Goal: Task Accomplishment & Management: Complete application form

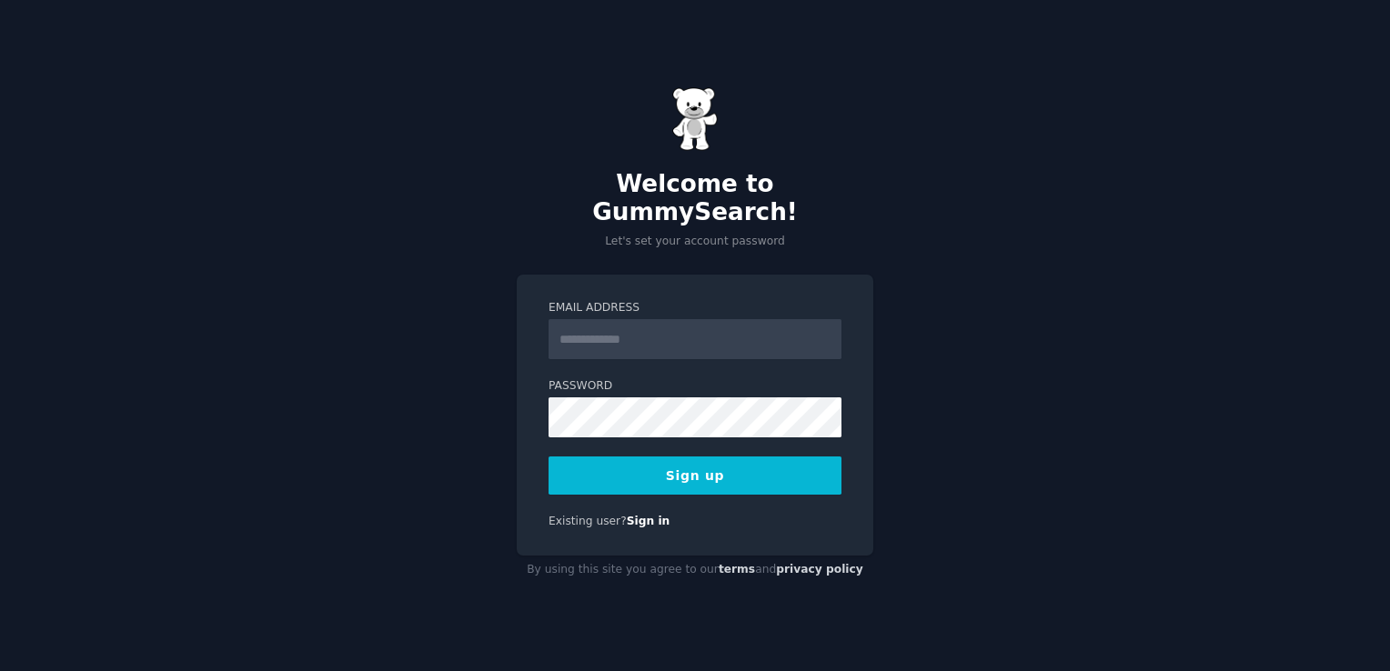
click at [697, 326] on input "Email Address" at bounding box center [694, 339] width 293 height 40
type input "**********"
click at [670, 460] on button "Sign up" at bounding box center [694, 476] width 293 height 38
click at [76, 450] on div "**********" at bounding box center [695, 335] width 1390 height 671
click at [626, 457] on button "Sign up" at bounding box center [694, 476] width 293 height 38
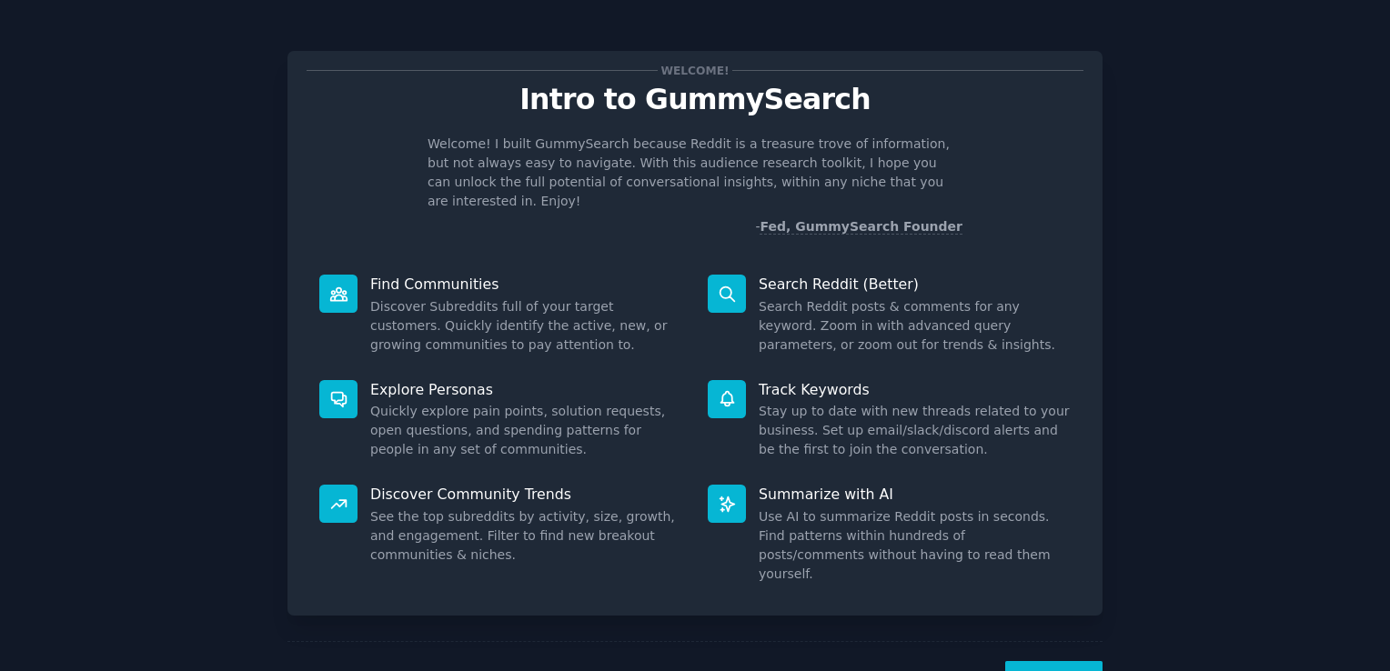
click at [1061, 661] on button "Next" at bounding box center [1053, 683] width 97 height 45
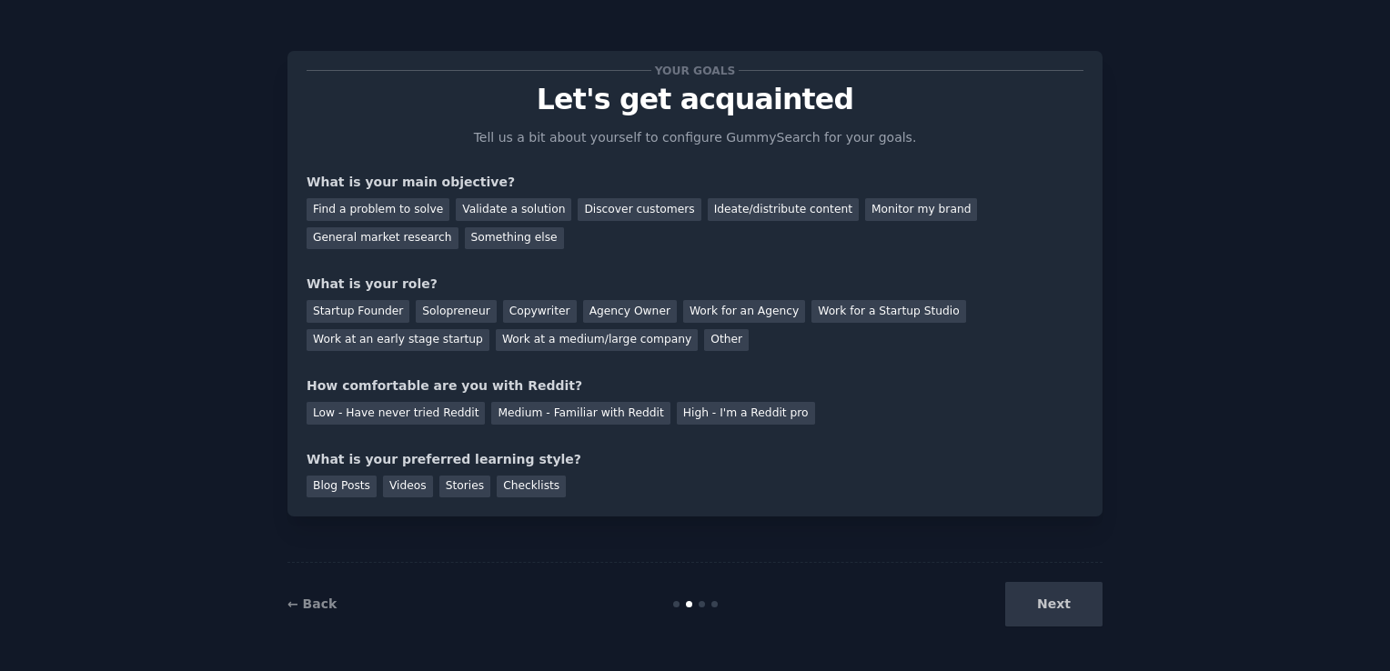
click at [1078, 608] on div "Next" at bounding box center [966, 604] width 272 height 45
click at [1042, 607] on div "Next" at bounding box center [966, 604] width 272 height 45
click at [385, 204] on div "Find a problem to solve" at bounding box center [378, 209] width 143 height 23
click at [506, 211] on div "Validate a solution" at bounding box center [514, 209] width 116 height 23
click at [593, 212] on div "Discover customers" at bounding box center [639, 209] width 123 height 23
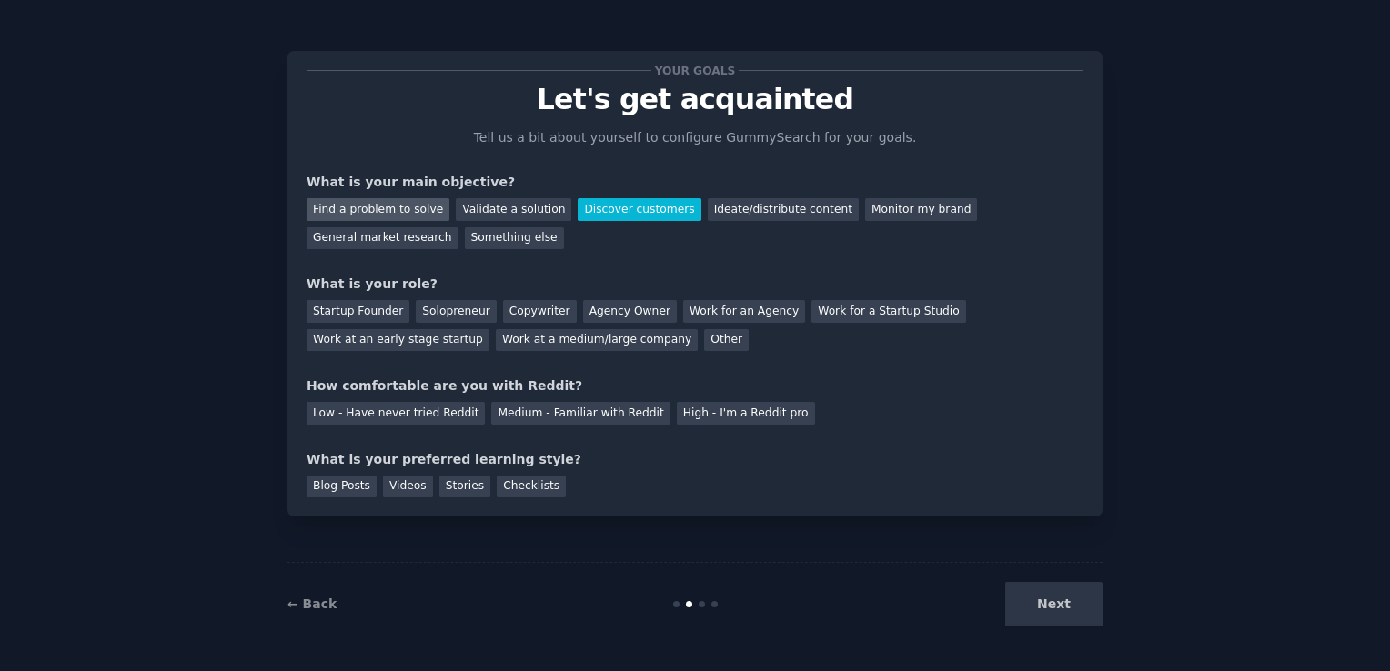
click at [407, 209] on div "Find a problem to solve" at bounding box center [378, 209] width 143 height 23
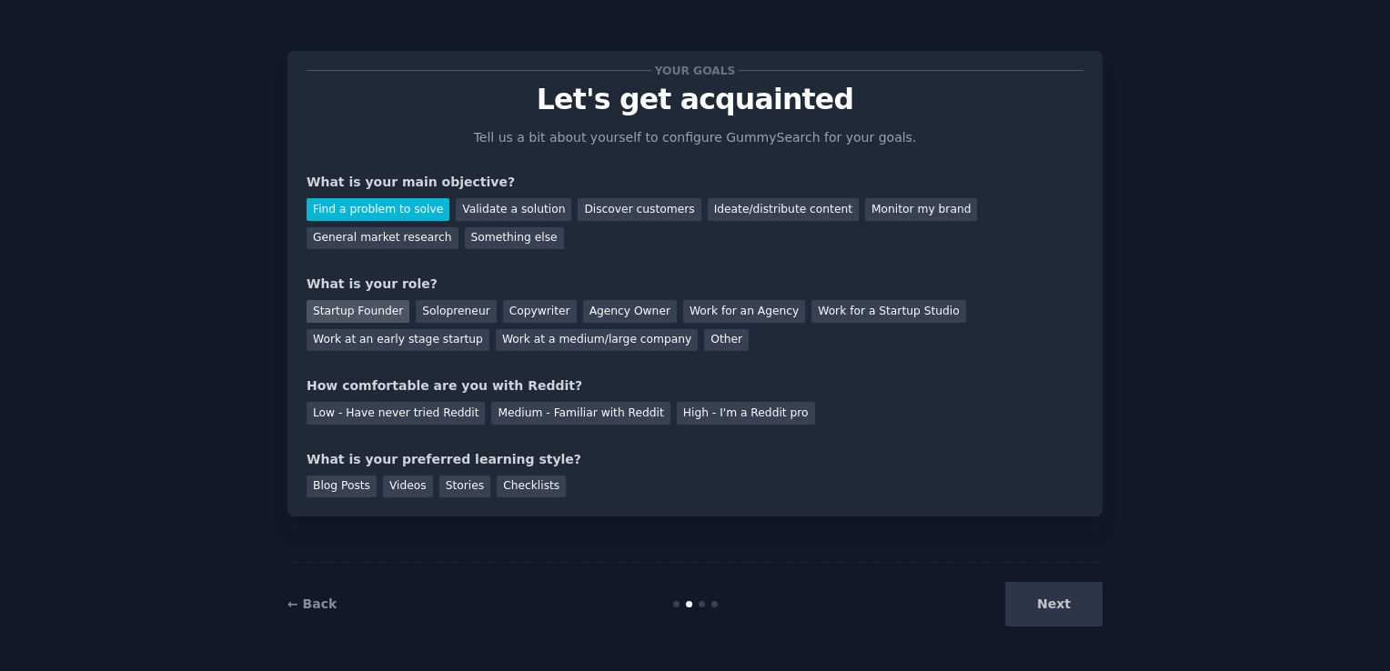
click at [356, 314] on div "Startup Founder" at bounding box center [358, 311] width 103 height 23
click at [357, 410] on div "Low - Have never tried Reddit" at bounding box center [396, 413] width 178 height 23
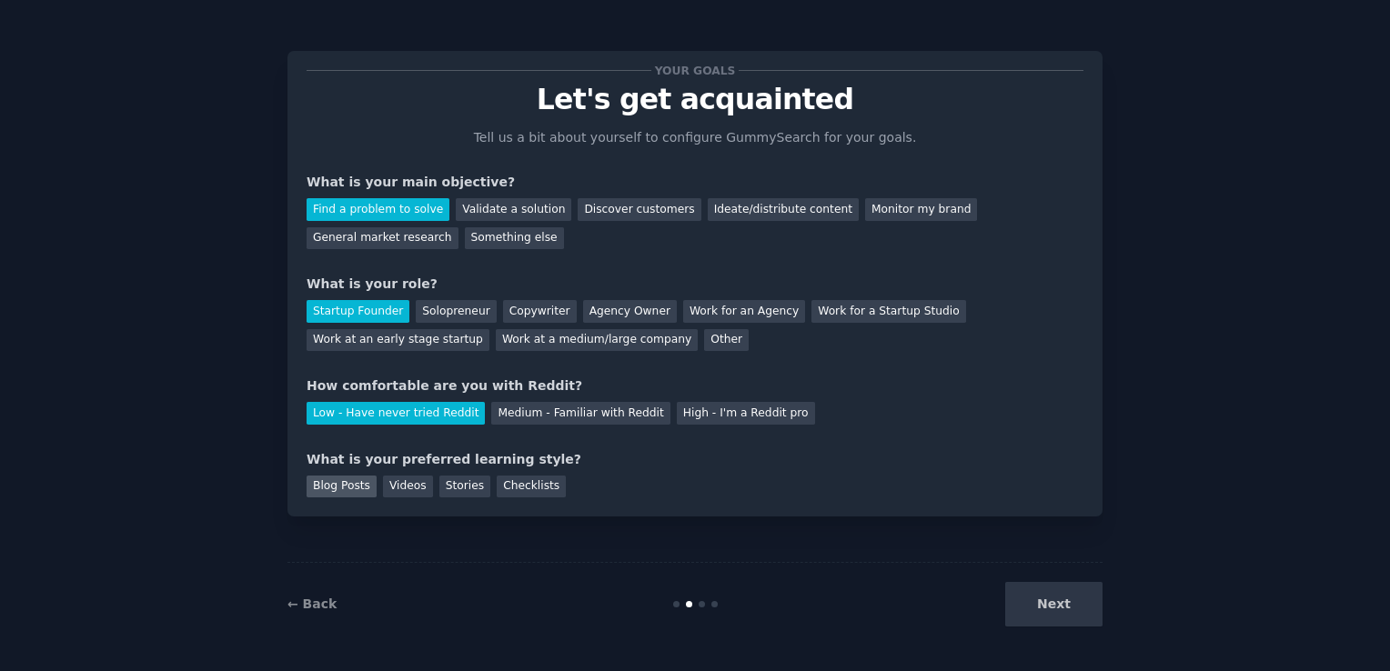
click at [344, 484] on div "Blog Posts" at bounding box center [342, 487] width 70 height 23
click at [1051, 595] on button "Next" at bounding box center [1053, 604] width 97 height 45
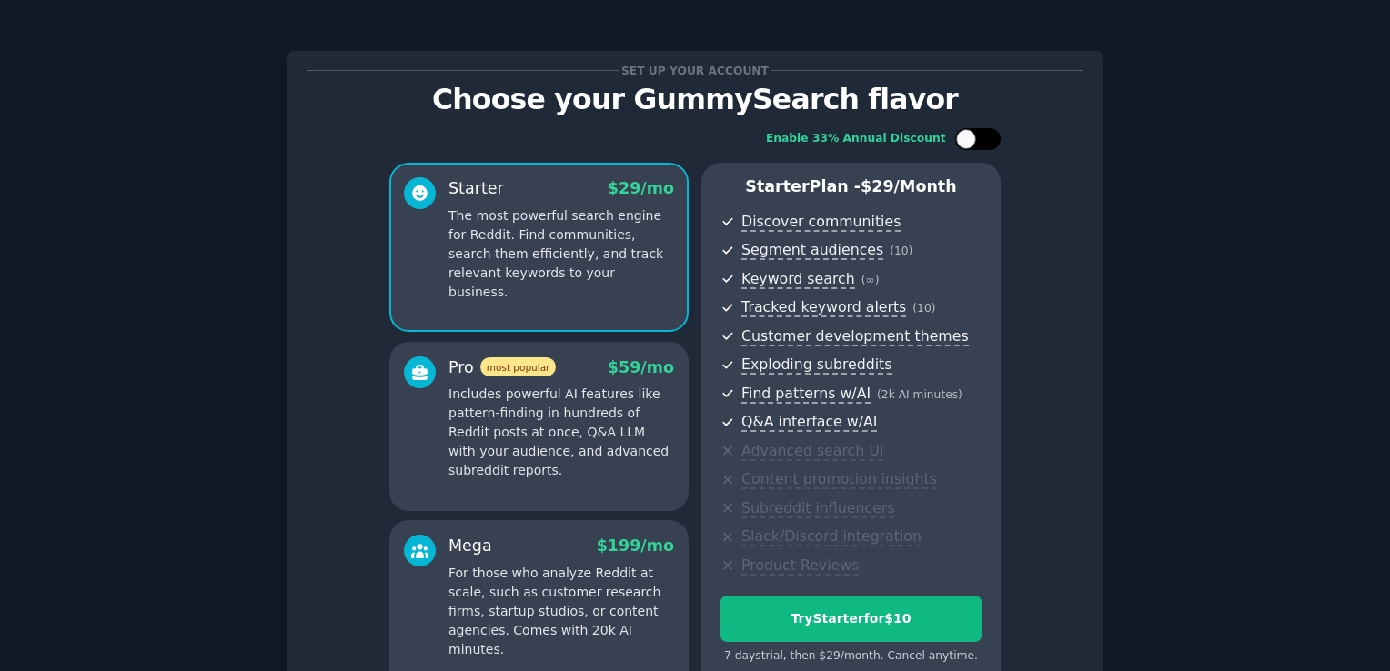
click at [960, 145] on div at bounding box center [966, 139] width 20 height 20
click at [960, 145] on div at bounding box center [977, 139] width 45 height 22
checkbox input "false"
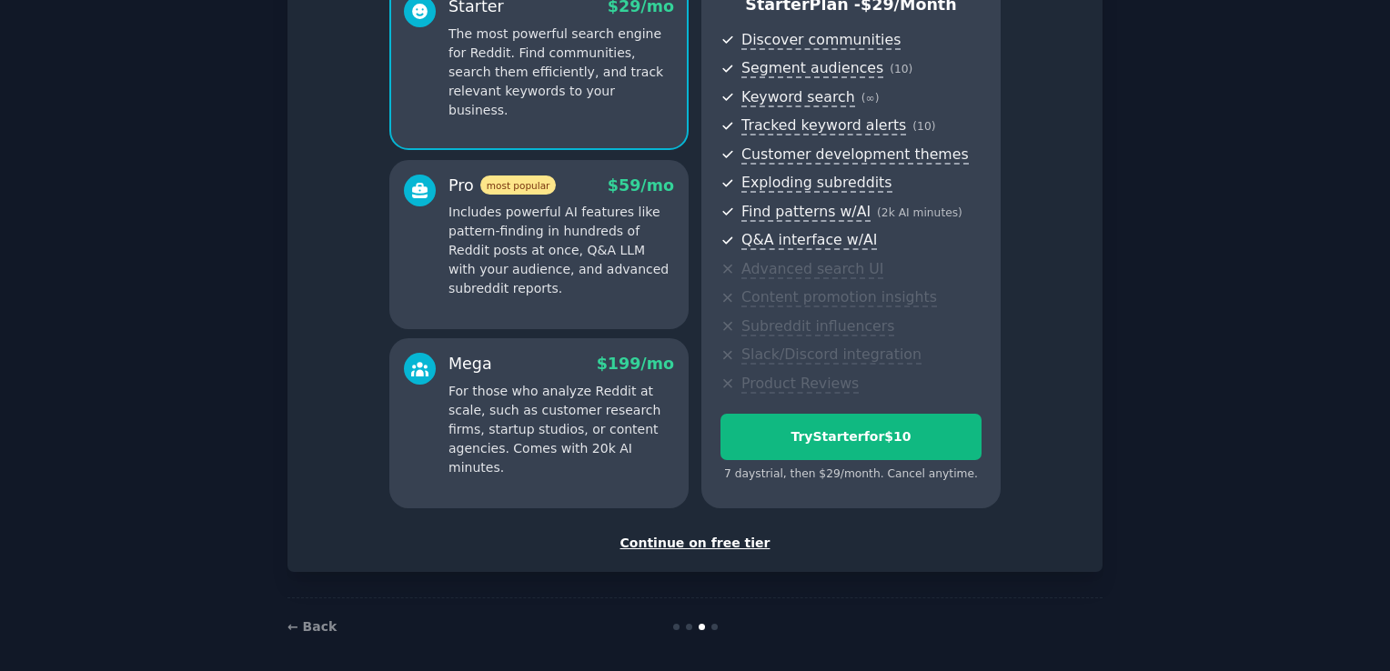
scroll to position [190, 0]
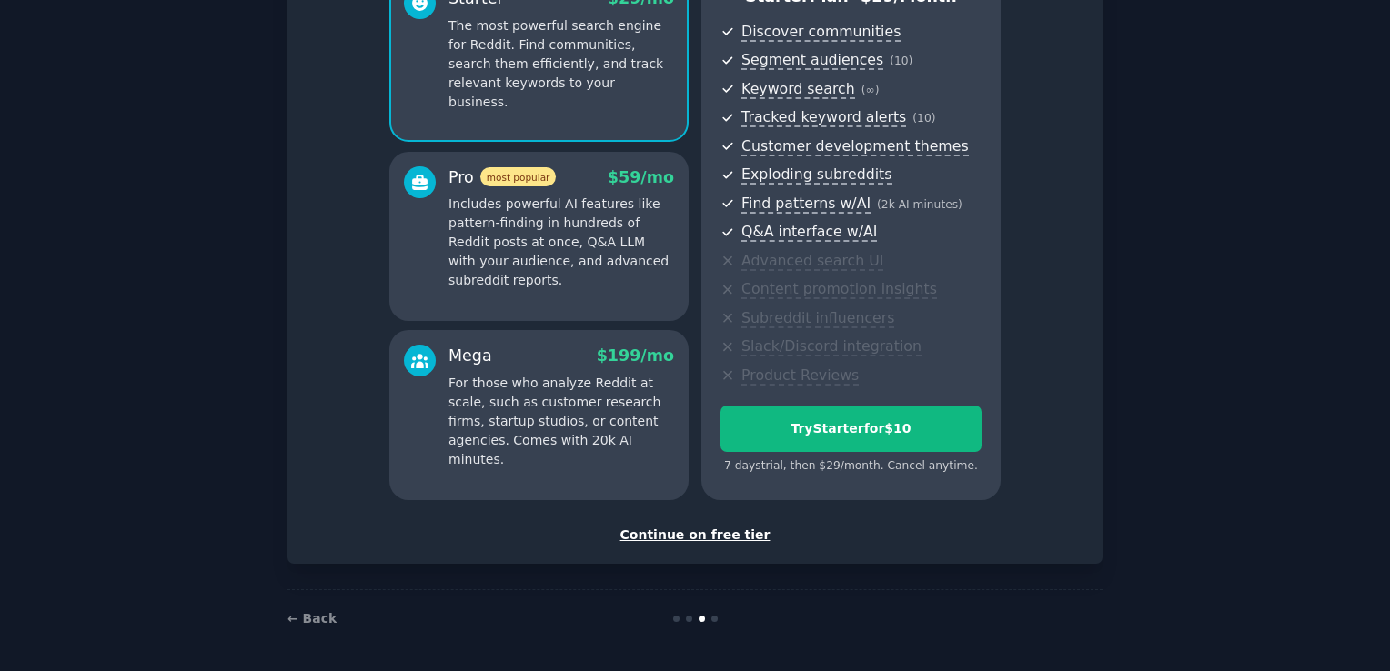
click at [701, 533] on div "Continue on free tier" at bounding box center [695, 535] width 777 height 19
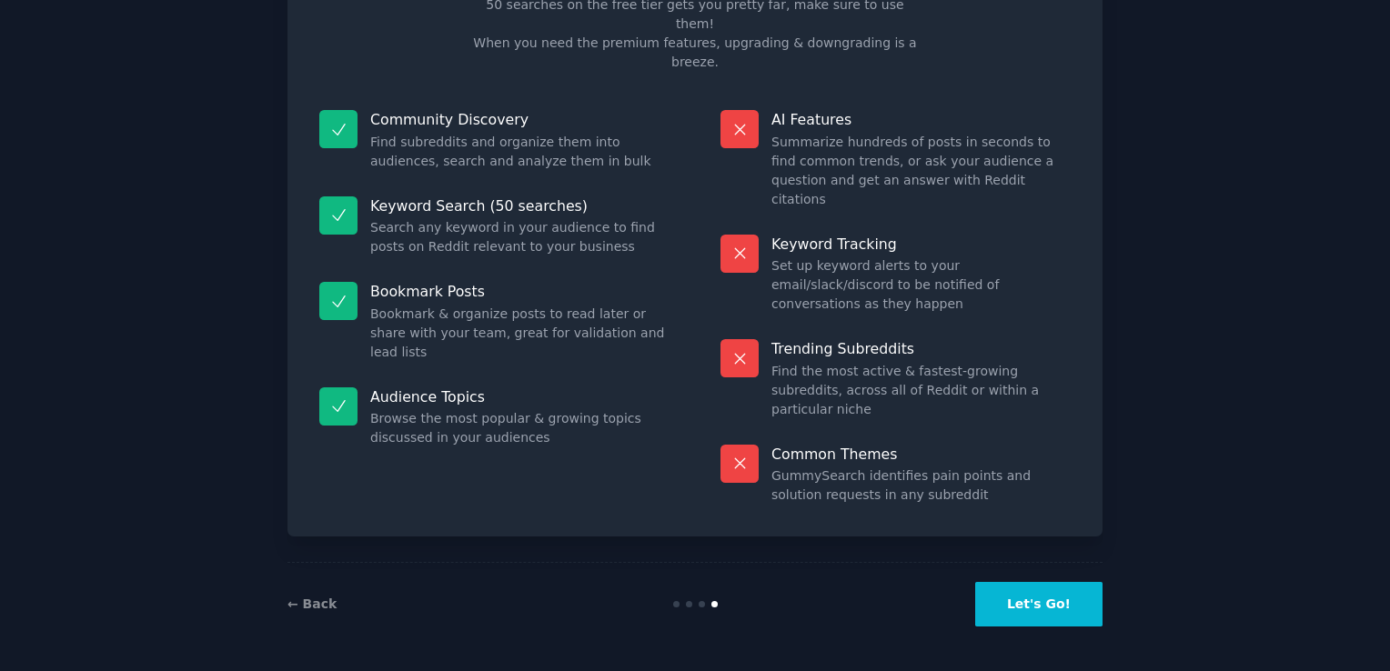
scroll to position [36, 0]
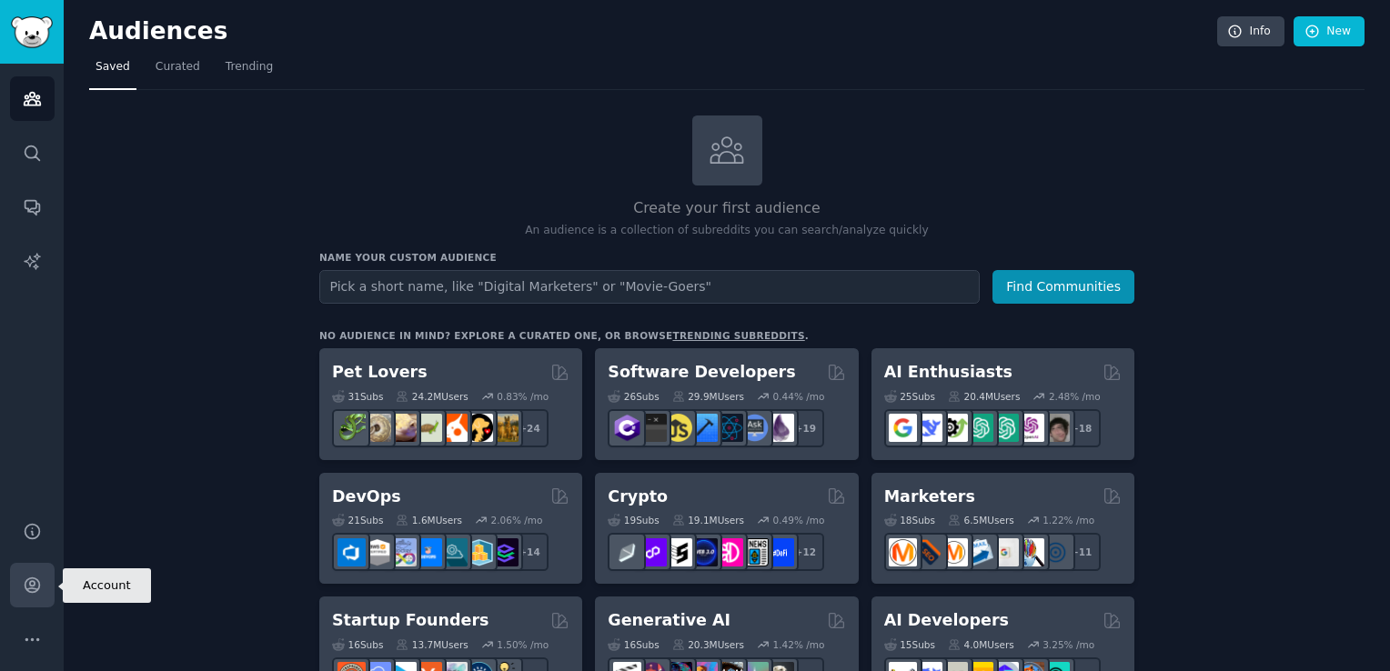
click at [33, 589] on icon "Sidebar" at bounding box center [32, 585] width 15 height 15
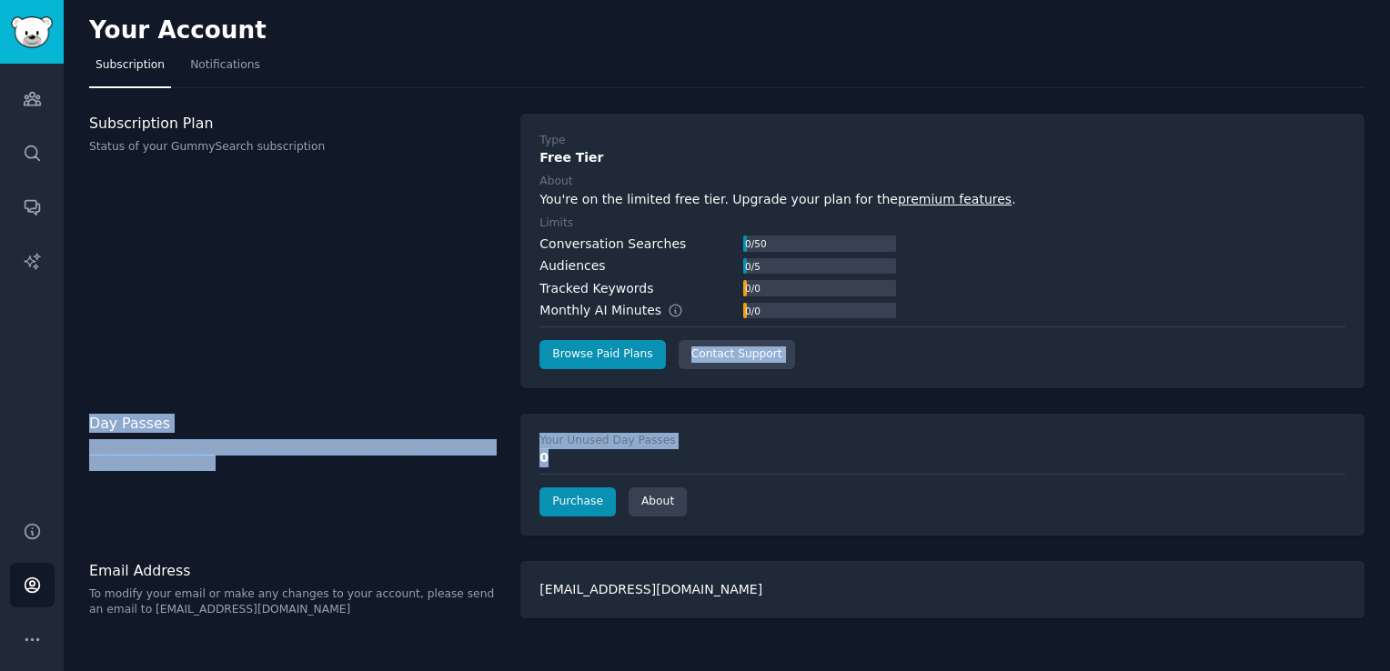
drag, startPoint x: 695, startPoint y: 457, endPoint x: 659, endPoint y: 366, distance: 98.5
click at [659, 366] on div "Your Account Subscription Notifications Subscription Plan Status of your GummyS…" at bounding box center [727, 335] width 1326 height 671
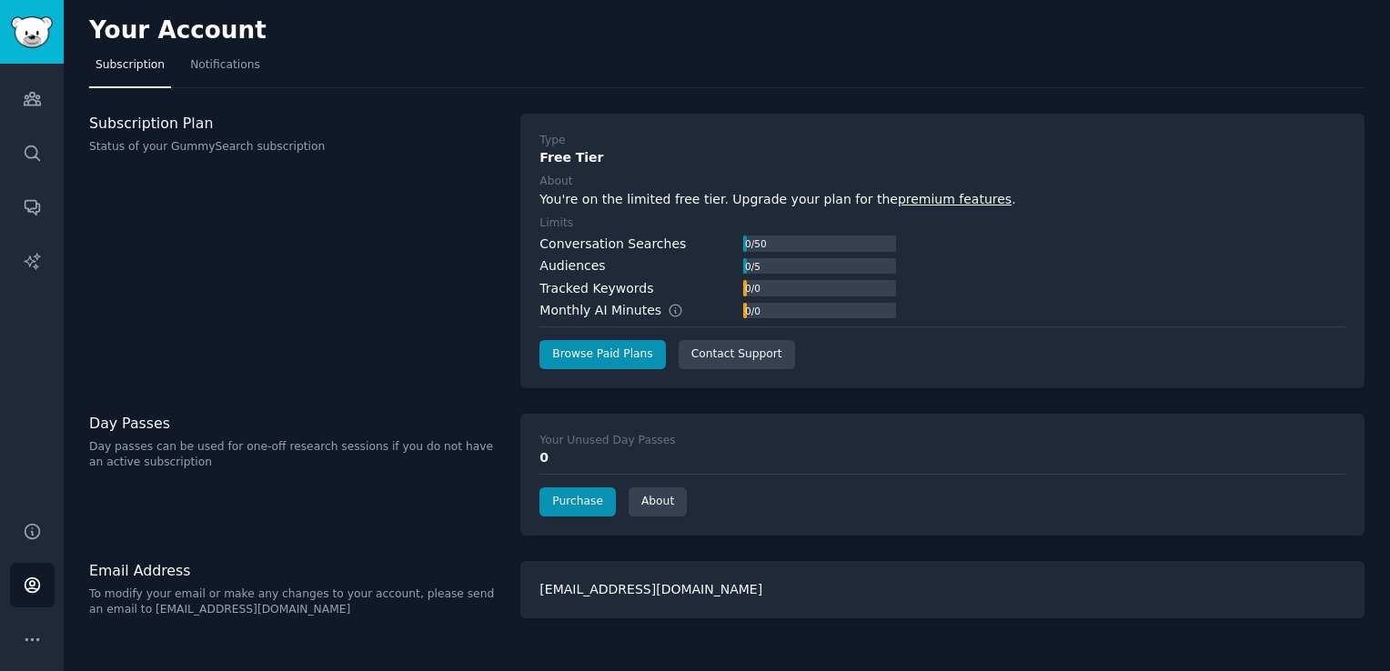
click at [405, 375] on div "Subscription Plan Status of your GummySearch subscription" at bounding box center [295, 251] width 412 height 275
click at [216, 69] on span "Notifications" at bounding box center [225, 65] width 70 height 16
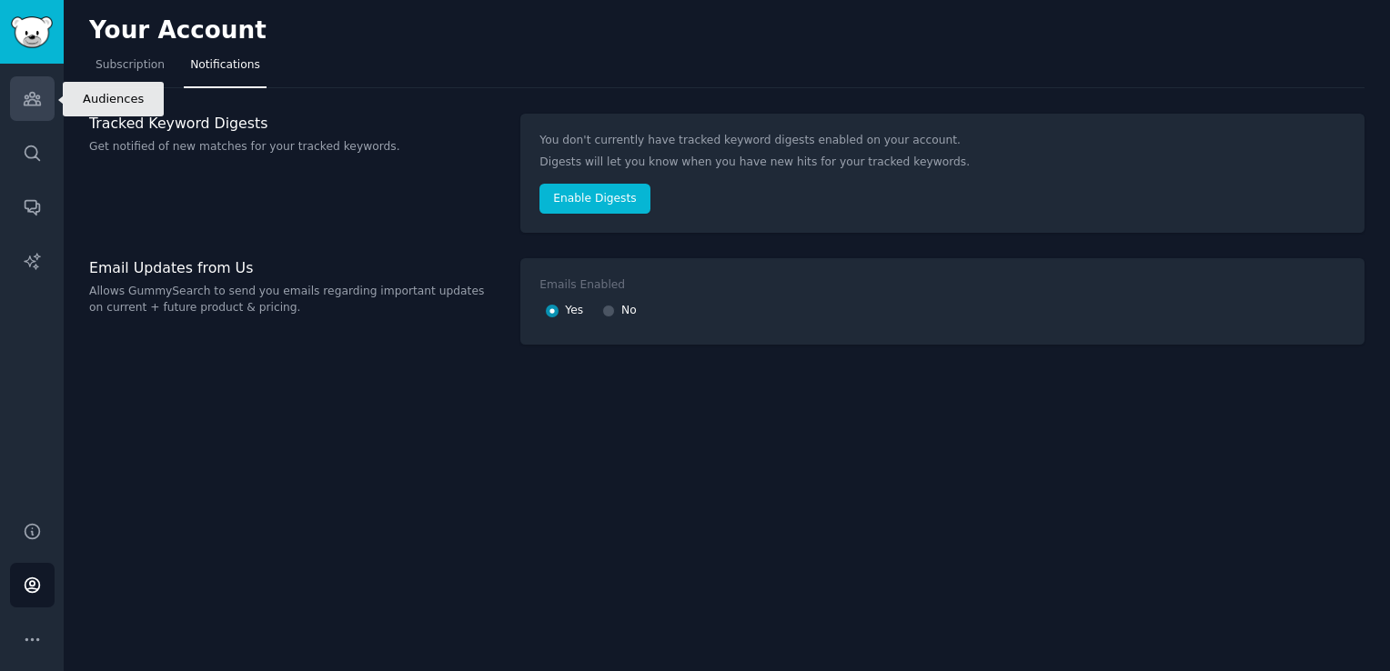
click at [41, 93] on link "Audiences" at bounding box center [32, 98] width 45 height 45
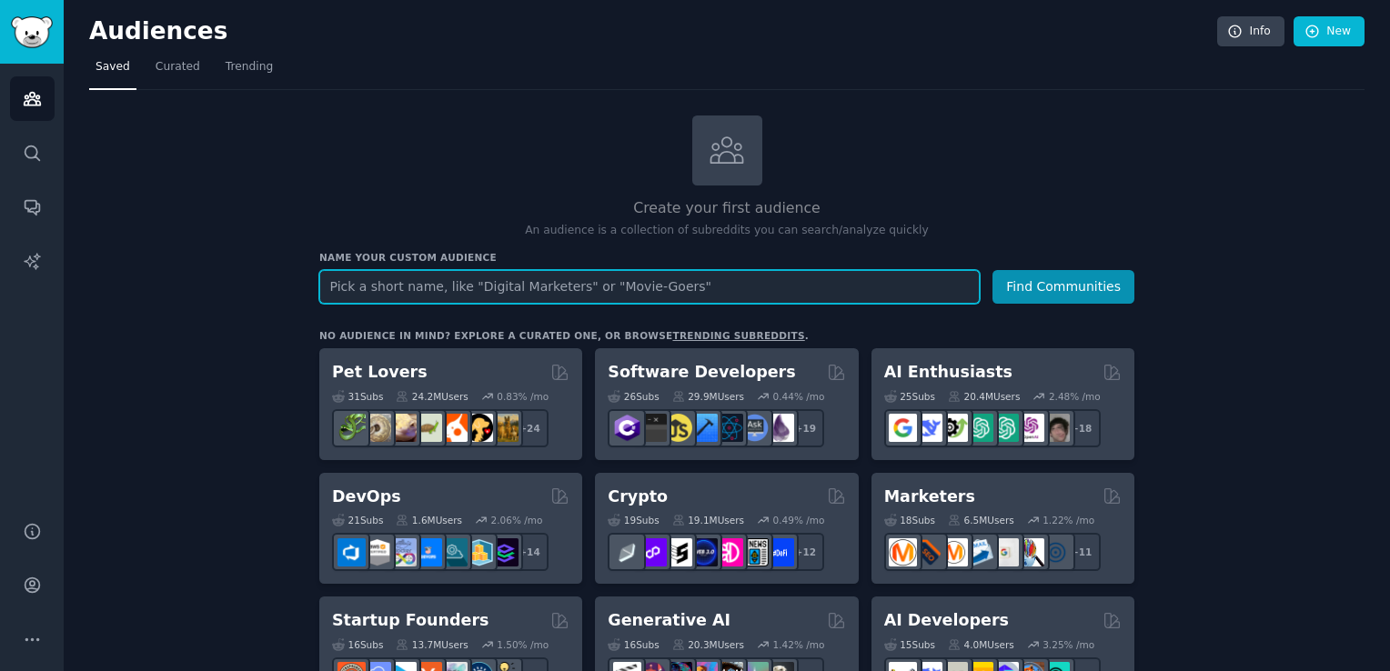
click at [800, 292] on input "text" at bounding box center [649, 287] width 660 height 34
click at [594, 287] on input "text" at bounding box center [649, 287] width 660 height 34
type input "cooking"
click at [992, 270] on button "Find Communities" at bounding box center [1063, 287] width 142 height 34
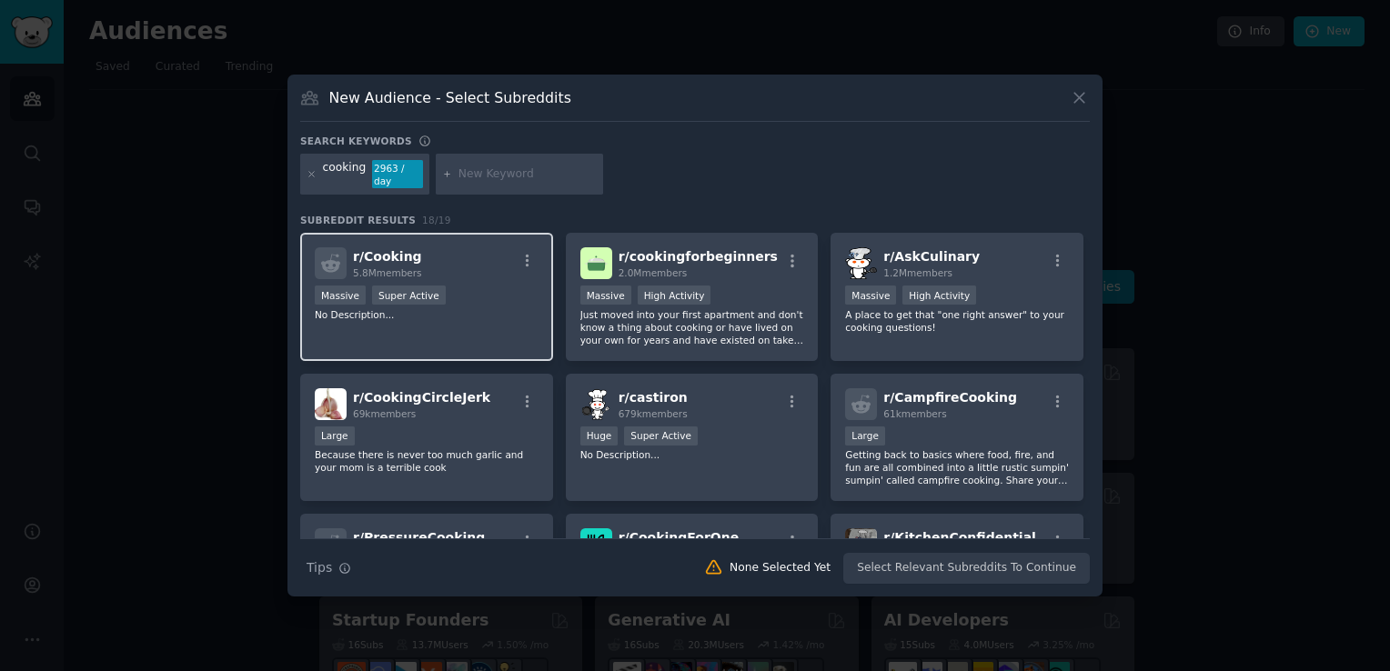
click at [434, 299] on div ">= 95th percentile for submissions / day Massive Super Active" at bounding box center [427, 297] width 224 height 23
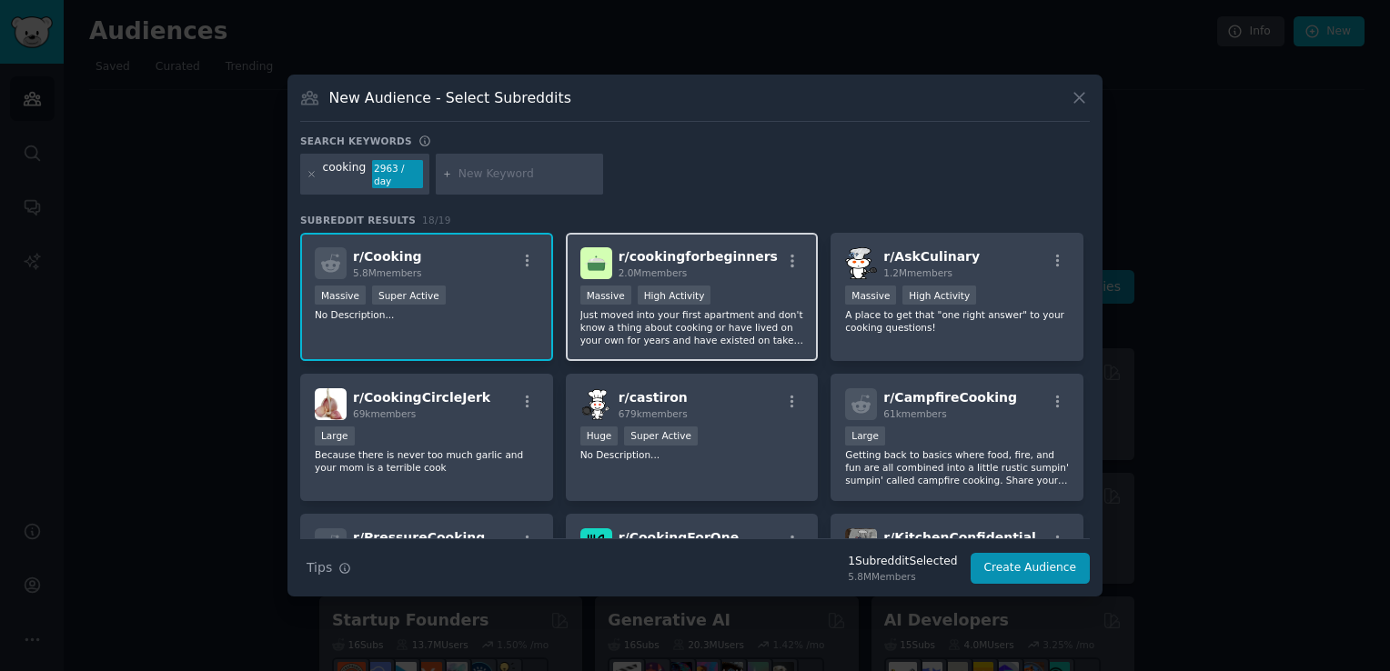
click at [661, 317] on p "Just moved into your first apartment and don't know a thing about cooking or ha…" at bounding box center [692, 327] width 224 height 38
click at [463, 286] on div ">= 95th percentile for submissions / day Massive Super Active" at bounding box center [427, 297] width 224 height 23
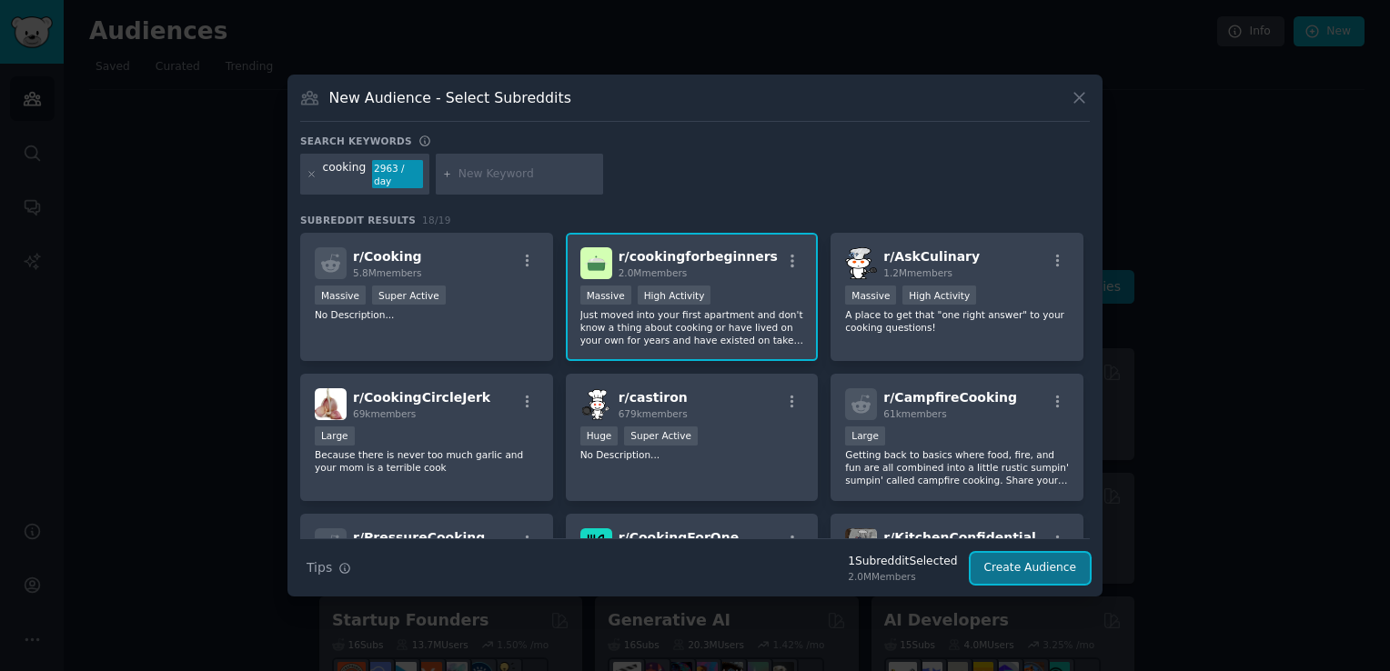
click at [1030, 562] on button "Create Audience" at bounding box center [1030, 568] width 120 height 31
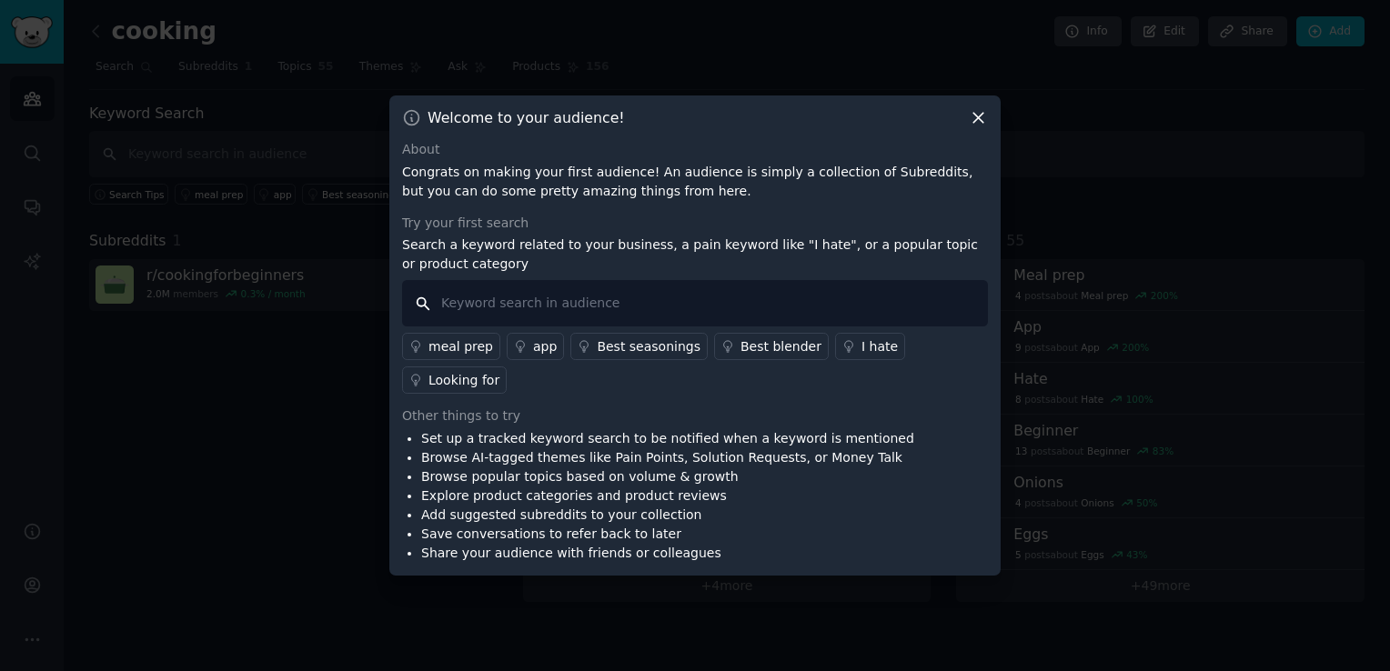
click at [527, 327] on input "text" at bounding box center [695, 303] width 586 height 46
click at [972, 127] on icon at bounding box center [978, 117] width 19 height 19
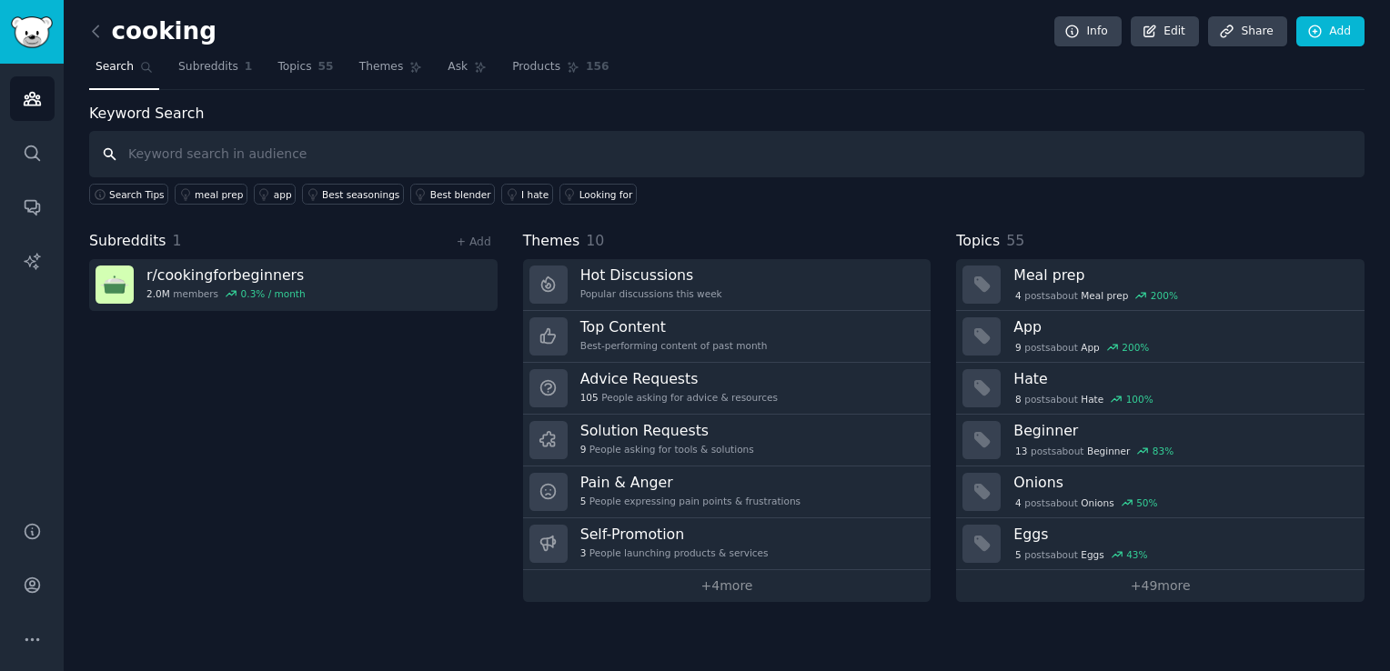
click at [251, 156] on input "text" at bounding box center [726, 154] width 1275 height 46
click at [356, 164] on input "text" at bounding box center [726, 154] width 1275 height 46
type input "cooking"
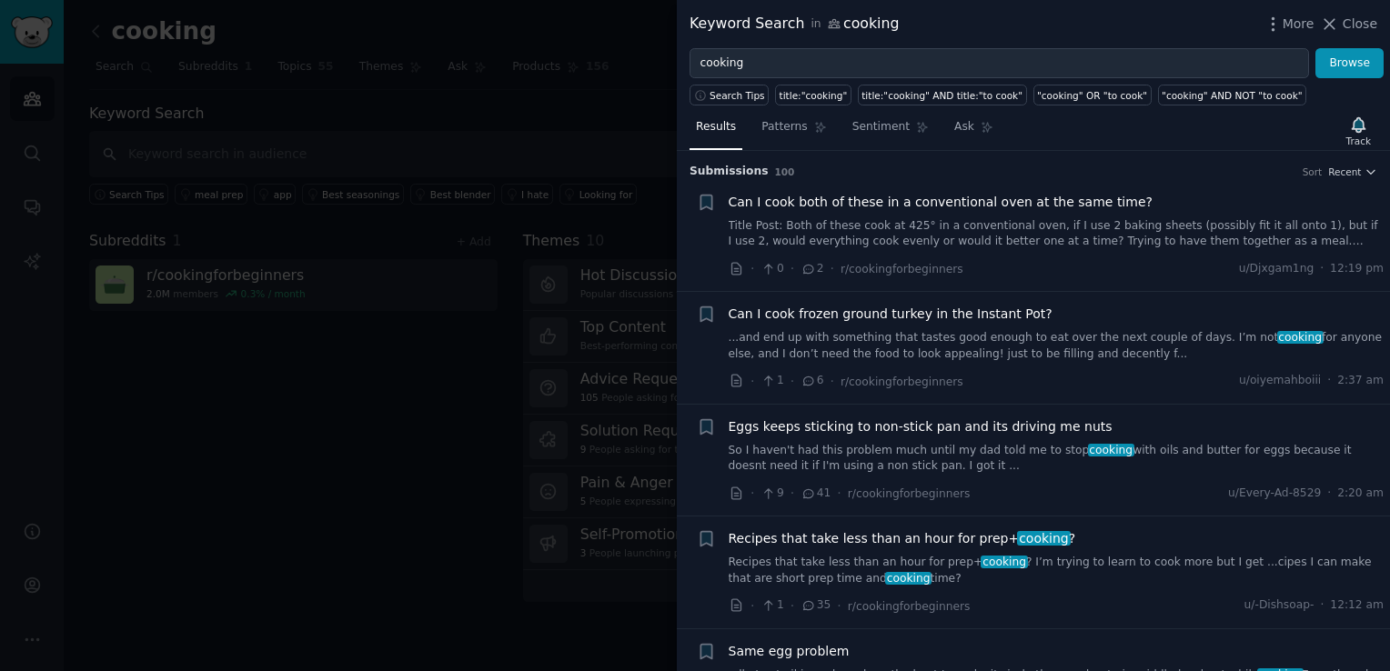
click at [804, 267] on icon at bounding box center [808, 269] width 16 height 13
click at [1372, 176] on div "Submission s 100 Sort Recent + Can I cook both of these in a conventional oven …" at bounding box center [1033, 411] width 713 height 520
click at [1368, 170] on icon "button" at bounding box center [1370, 172] width 7 height 4
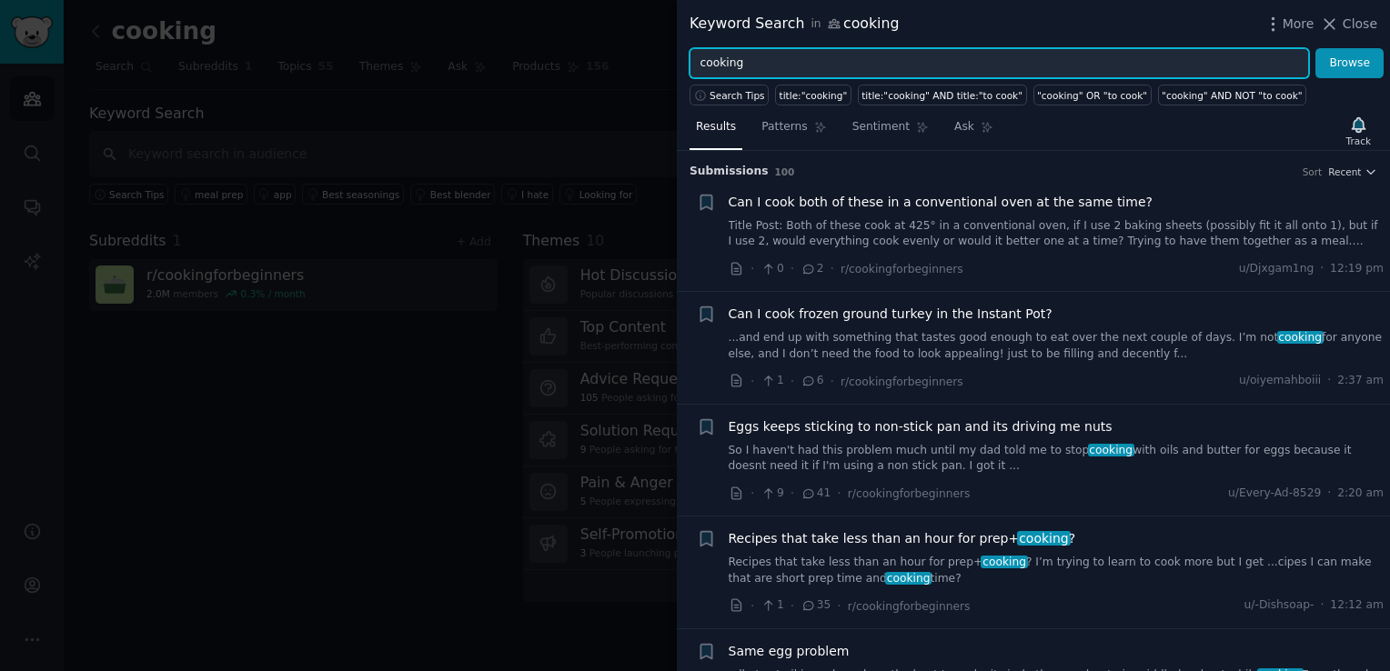
click at [1111, 63] on input "cooking" at bounding box center [998, 63] width 619 height 31
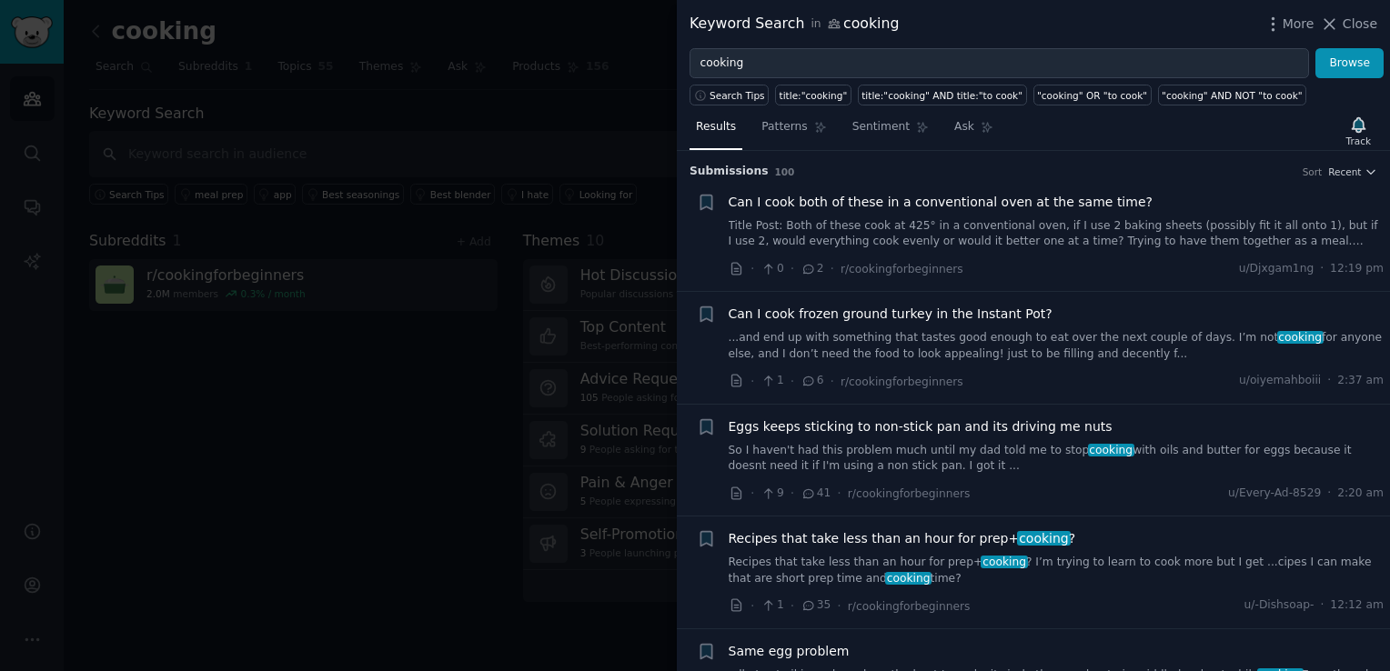
click at [824, 198] on span "Can I cook both of these in a conventional oven at the same time?" at bounding box center [941, 202] width 424 height 19
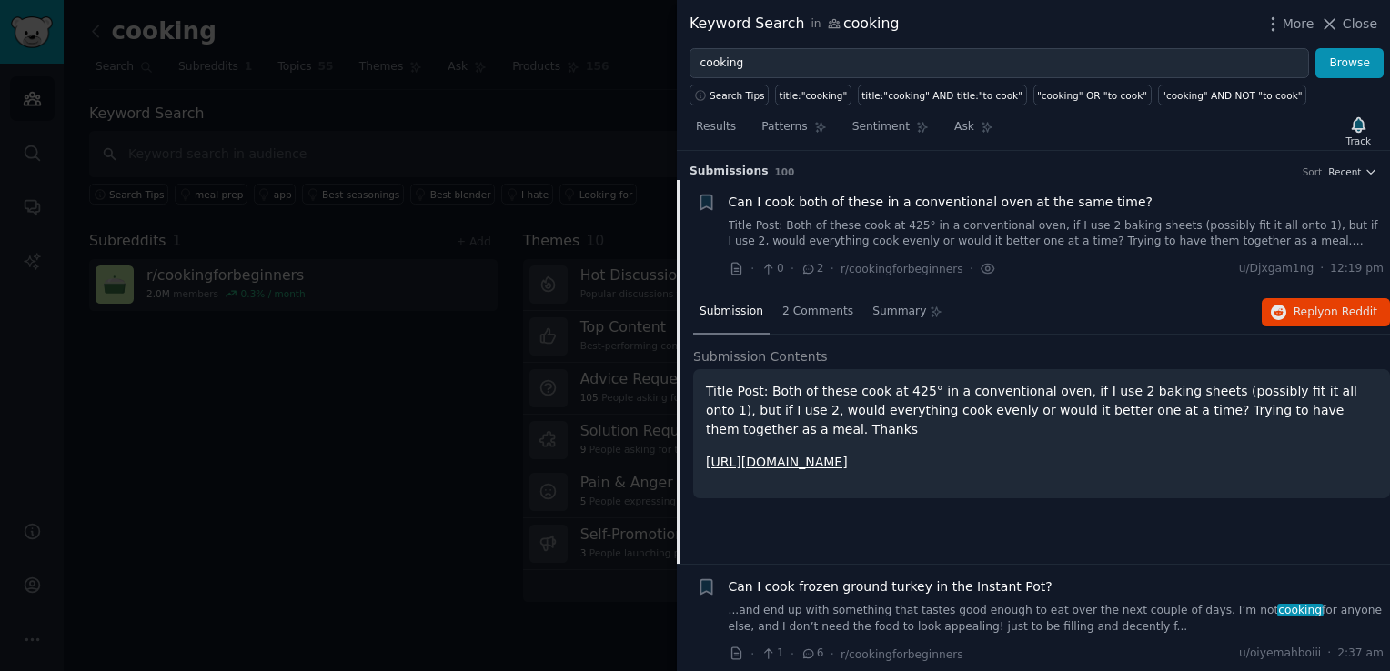
scroll to position [28, 0]
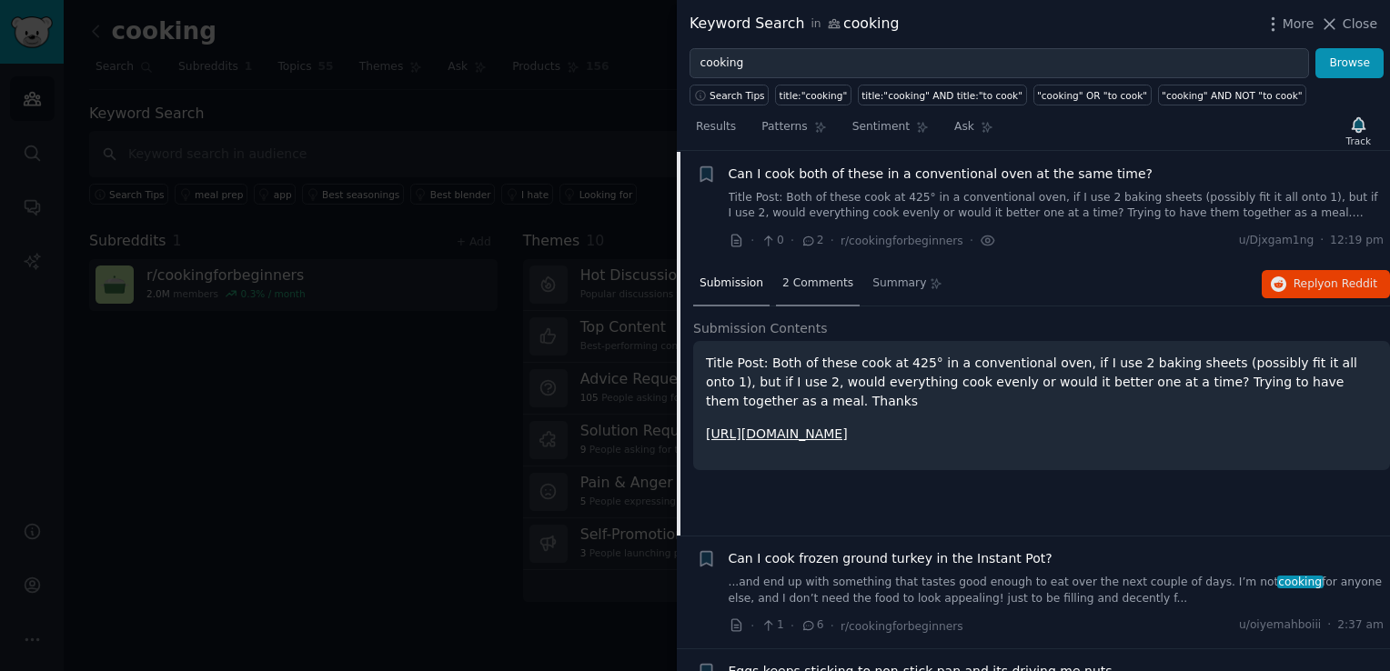
click at [809, 286] on span "2 Comments" at bounding box center [817, 284] width 71 height 16
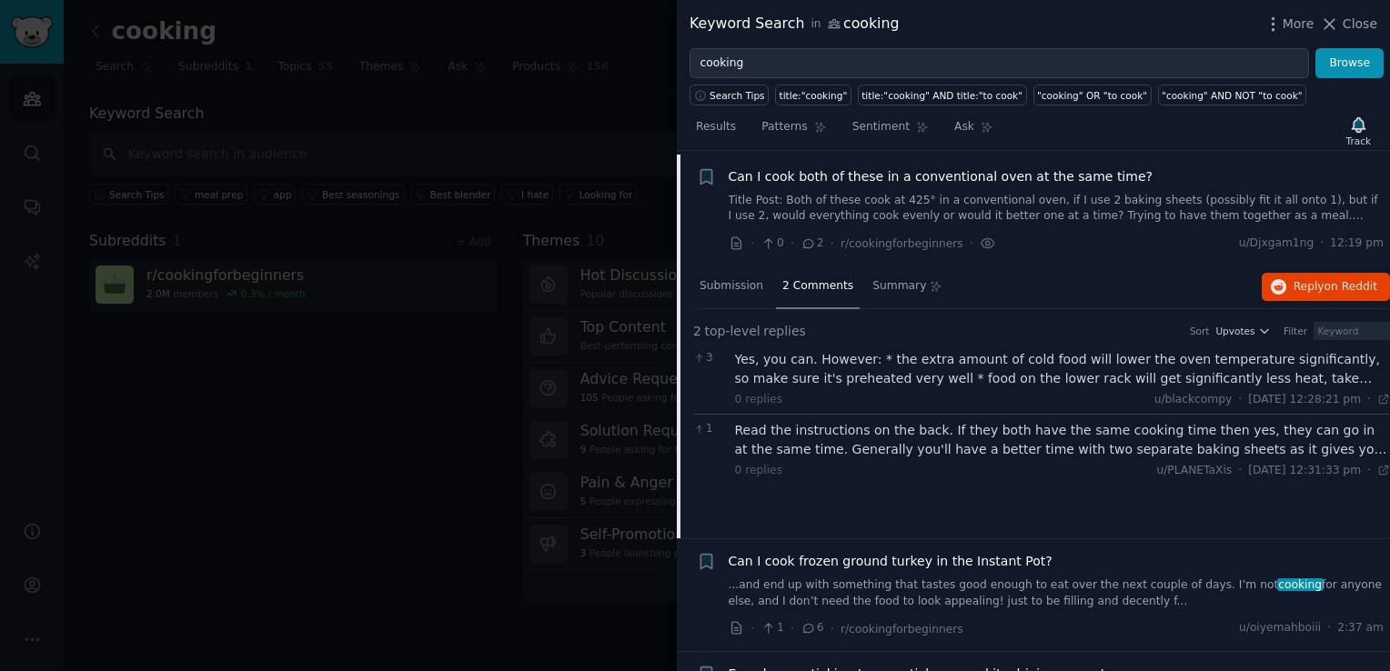
scroll to position [0, 0]
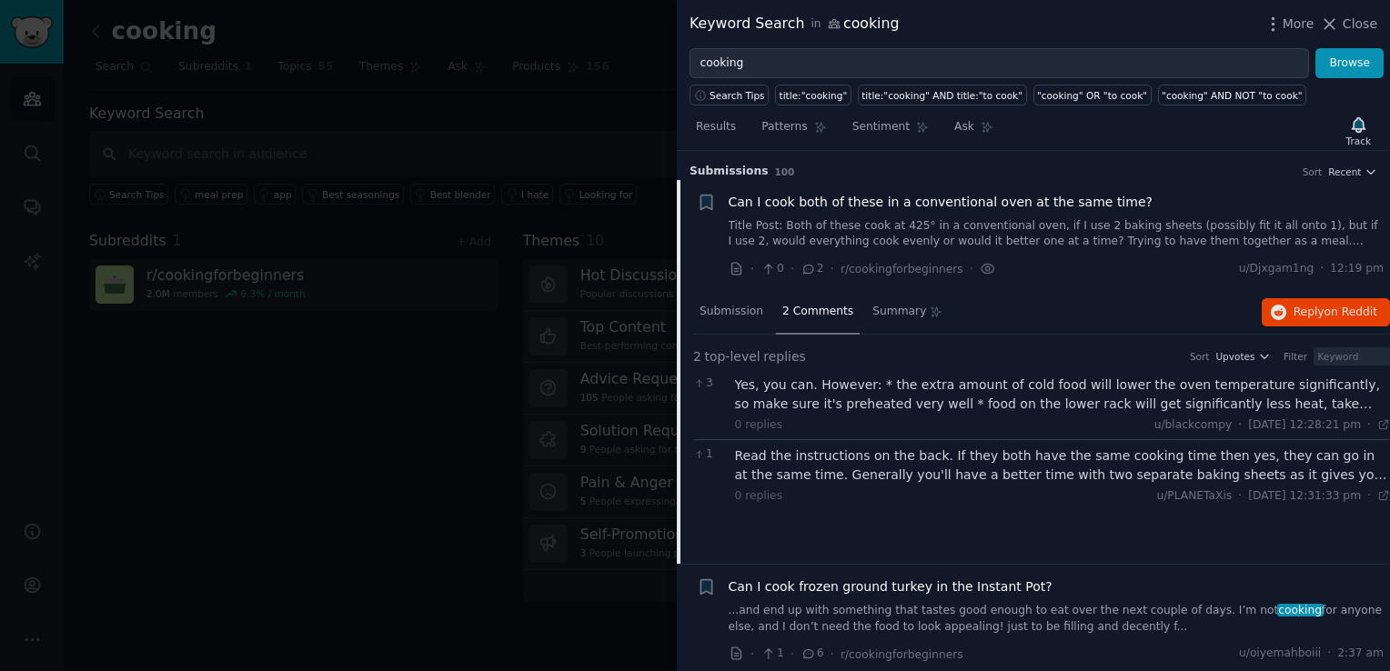
click at [805, 267] on icon at bounding box center [809, 269] width 10 height 8
click at [739, 266] on icon at bounding box center [737, 269] width 16 height 16
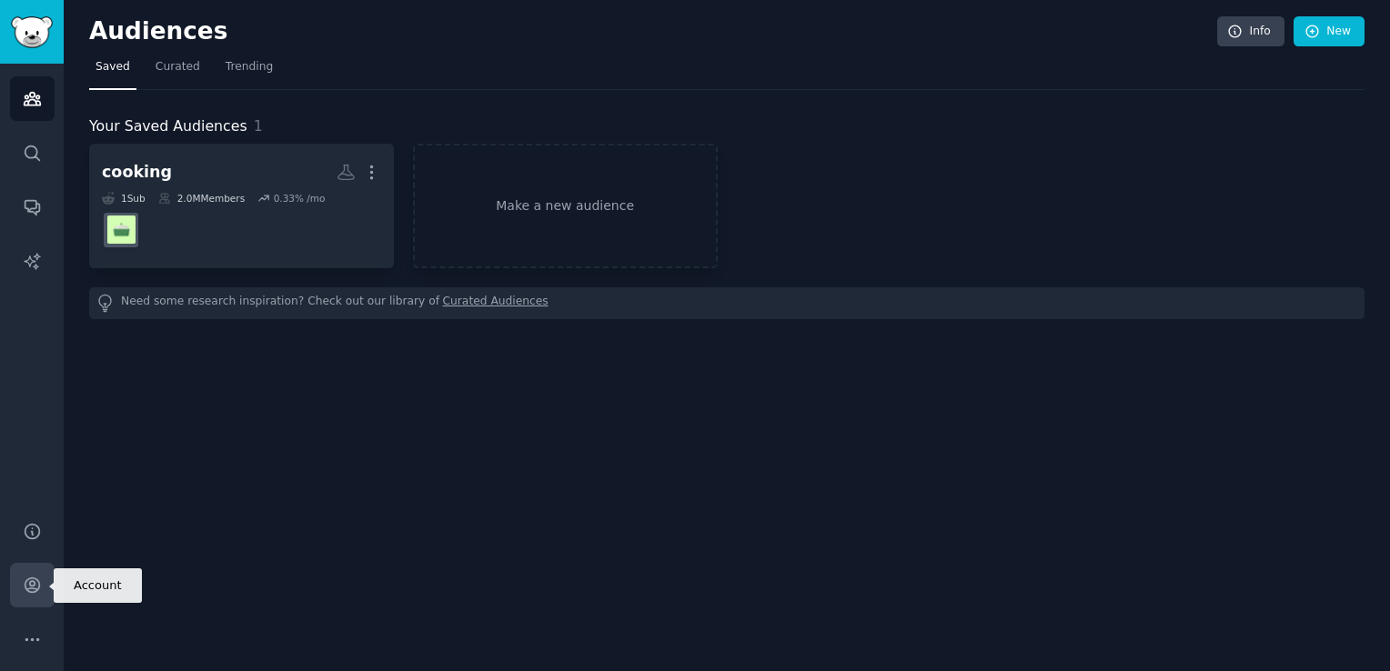
click at [31, 584] on icon "Sidebar" at bounding box center [32, 585] width 19 height 19
